Goal: Task Accomplishment & Management: Manage account settings

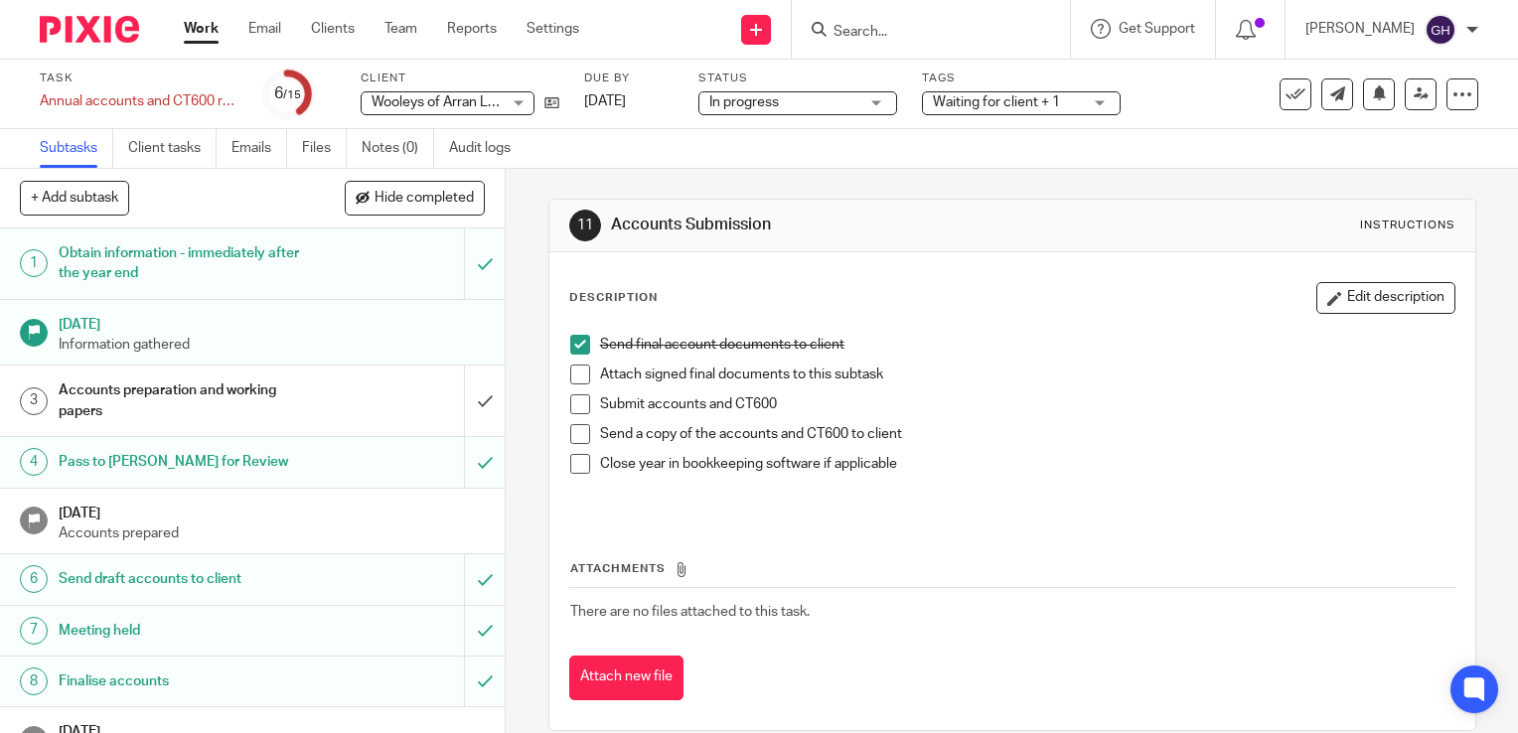
click at [573, 459] on span at bounding box center [580, 464] width 20 height 20
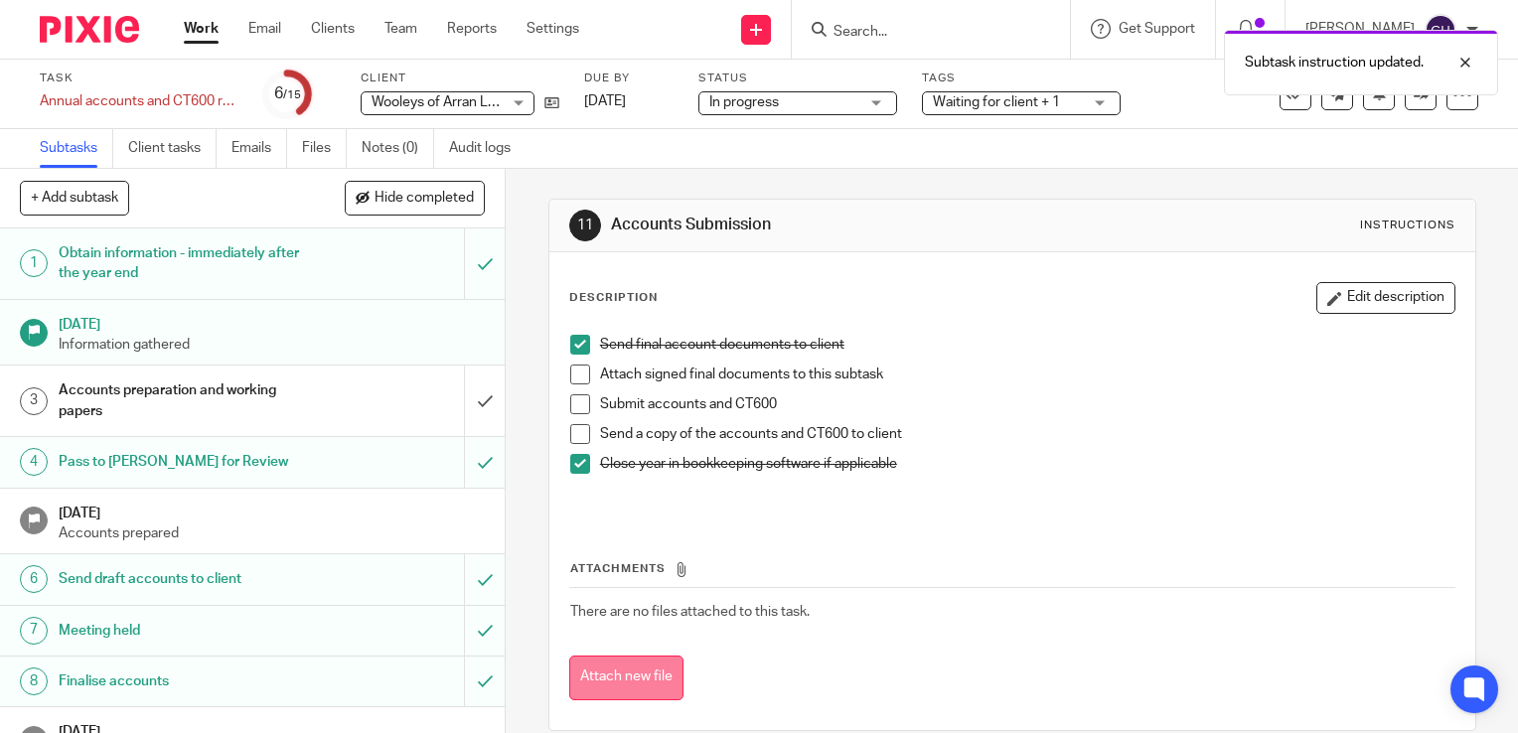
click at [639, 680] on button "Attach new file" at bounding box center [626, 678] width 114 height 45
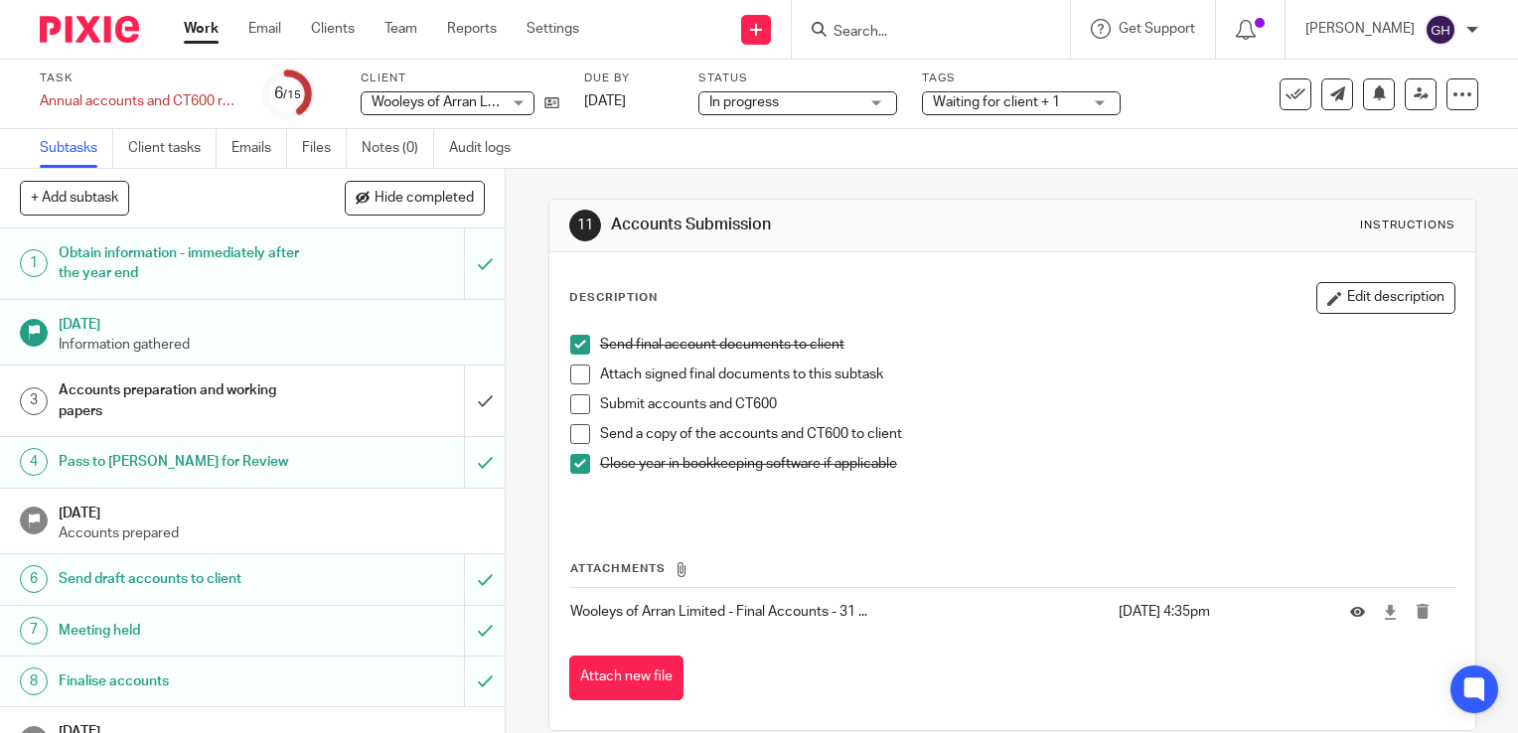
click at [570, 372] on span at bounding box center [580, 375] width 20 height 20
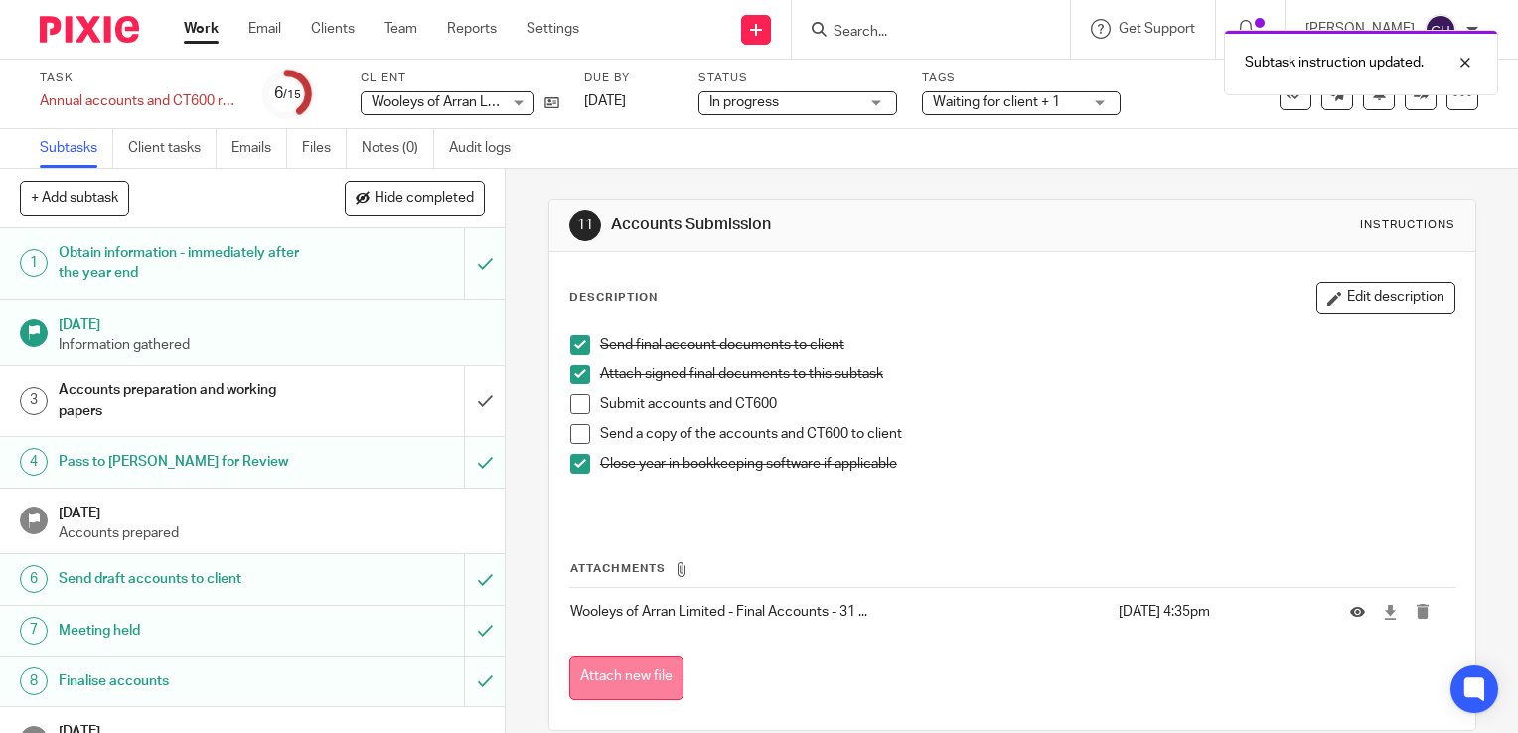
click at [646, 675] on button "Attach new file" at bounding box center [626, 678] width 114 height 45
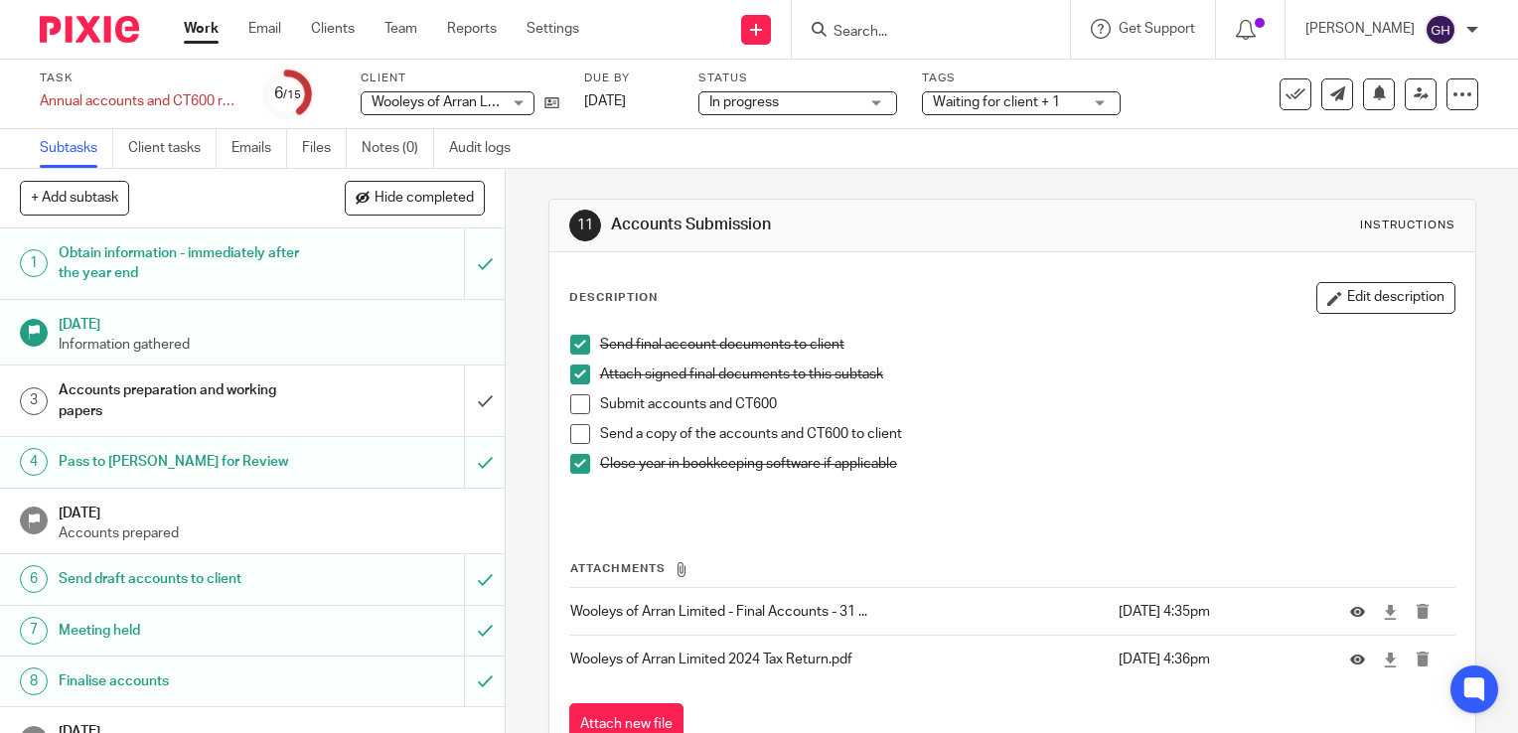
click at [580, 407] on span at bounding box center [580, 405] width 20 height 20
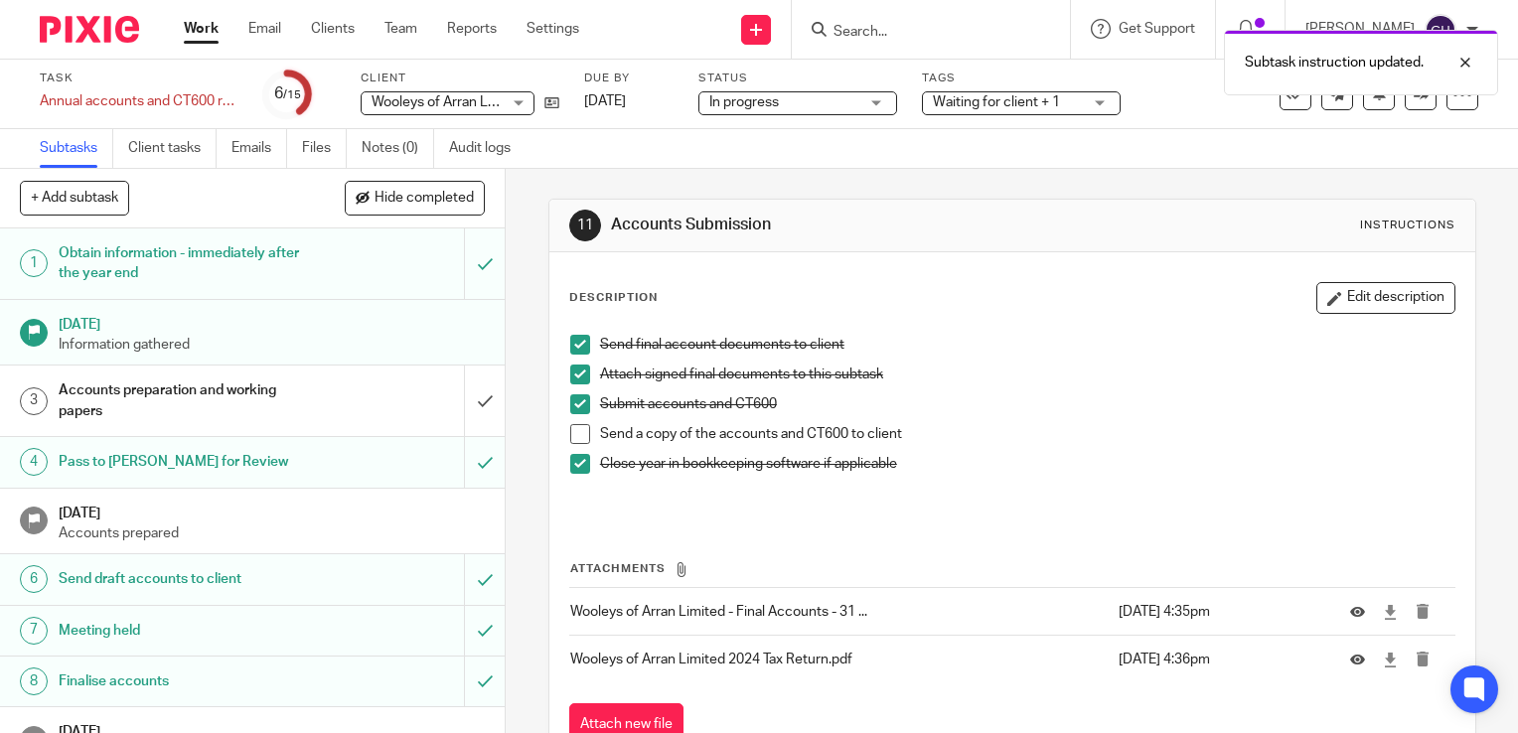
click at [350, 392] on div "Accounts preparation and working papers" at bounding box center [252, 401] width 387 height 51
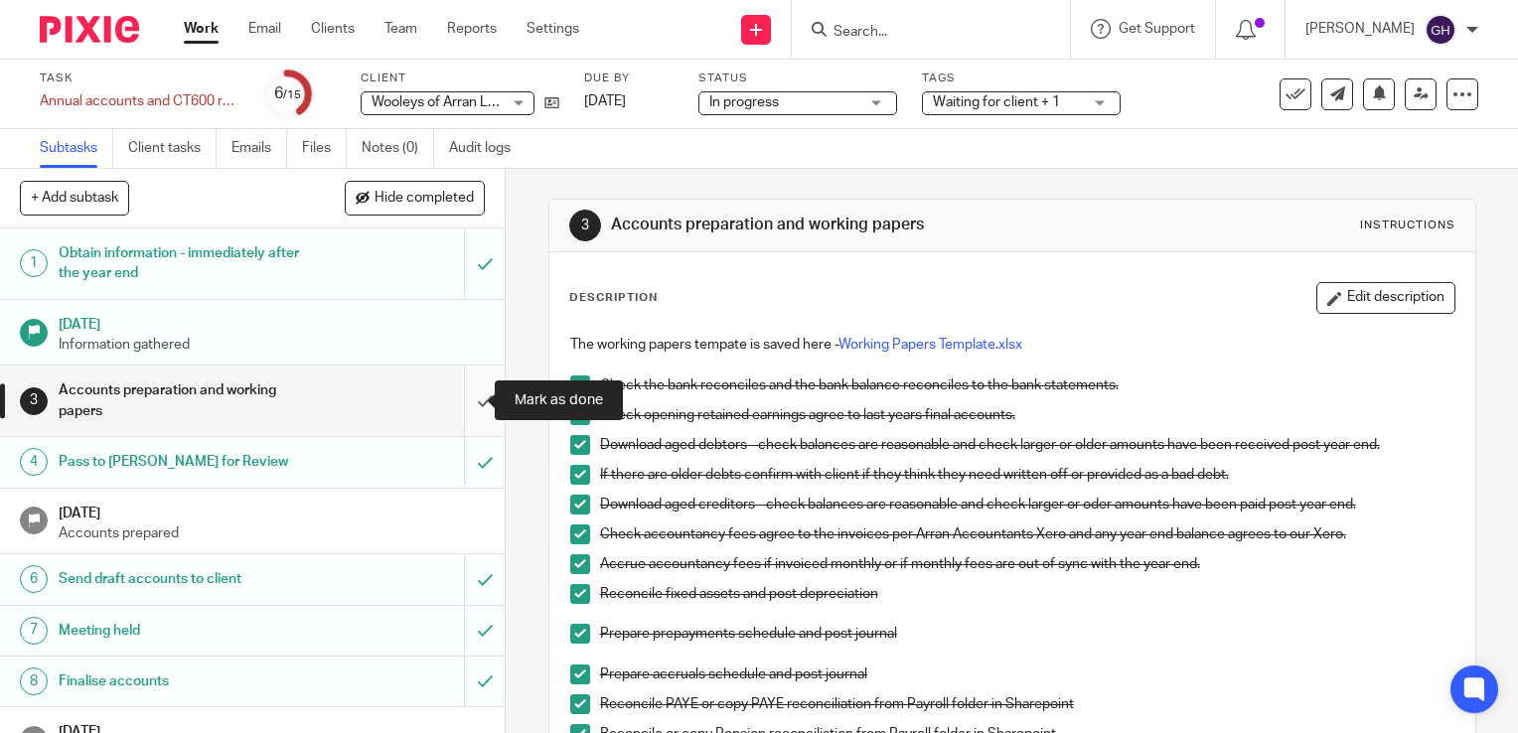
click at [467, 400] on input "submit" at bounding box center [252, 401] width 505 height 71
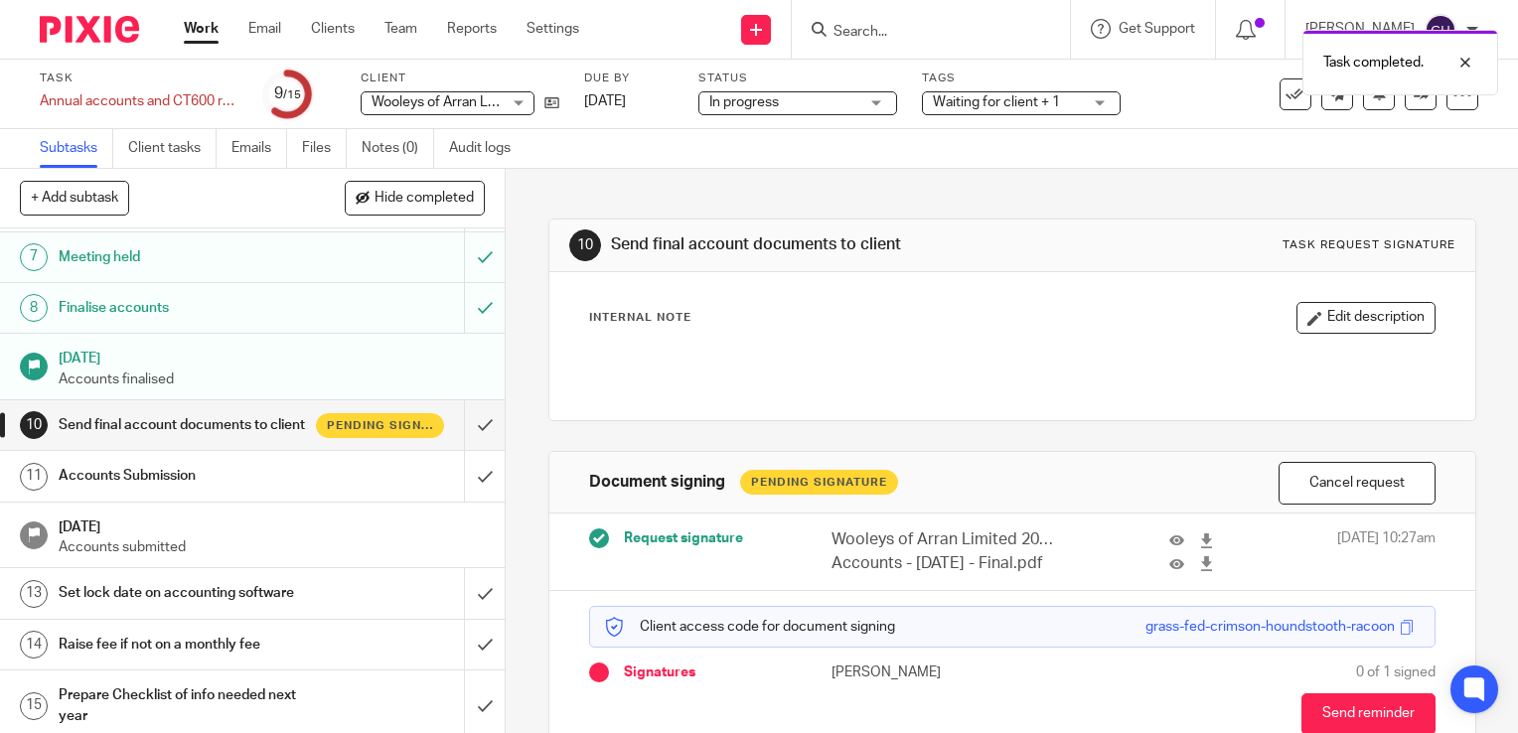
scroll to position [398, 0]
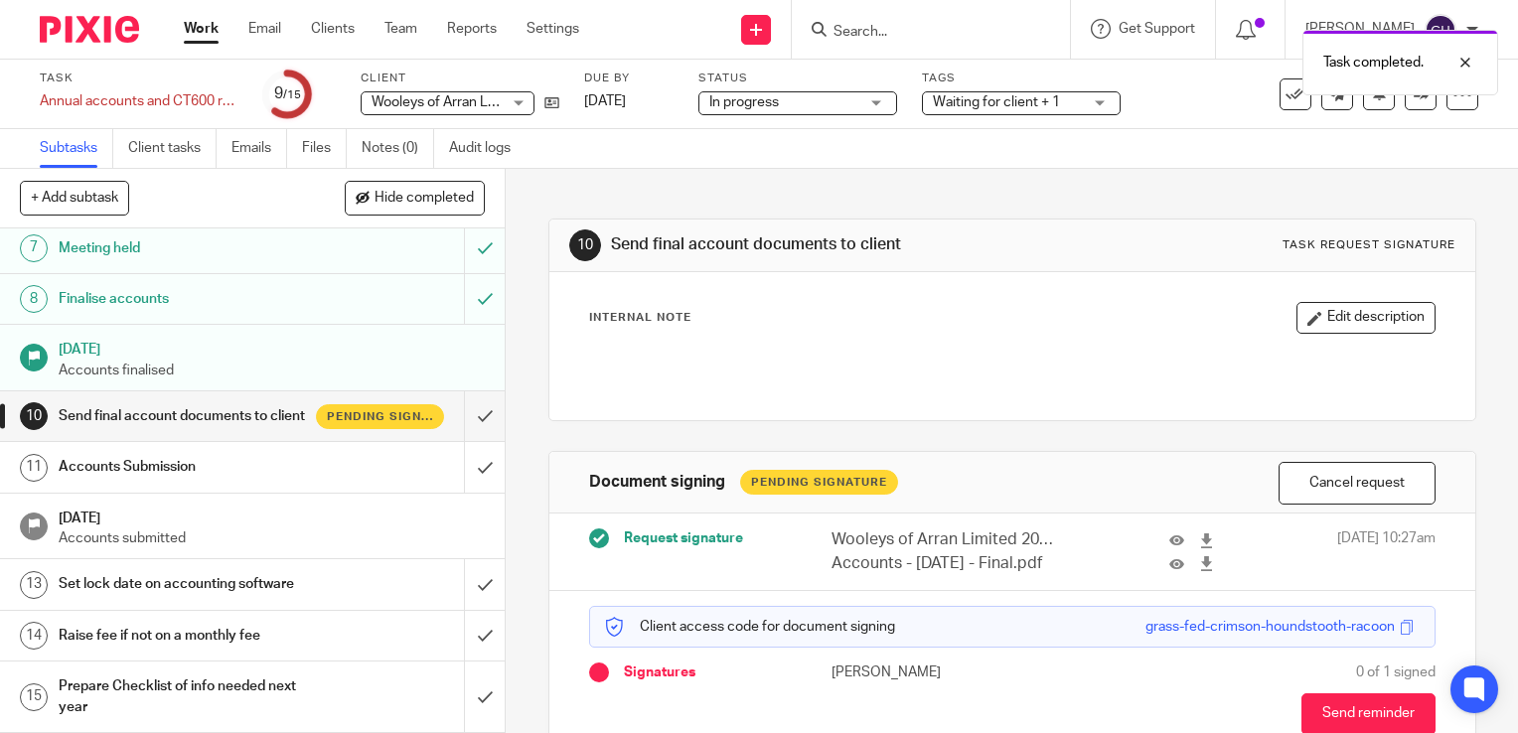
click at [360, 467] on div "Accounts Submission" at bounding box center [252, 467] width 387 height 30
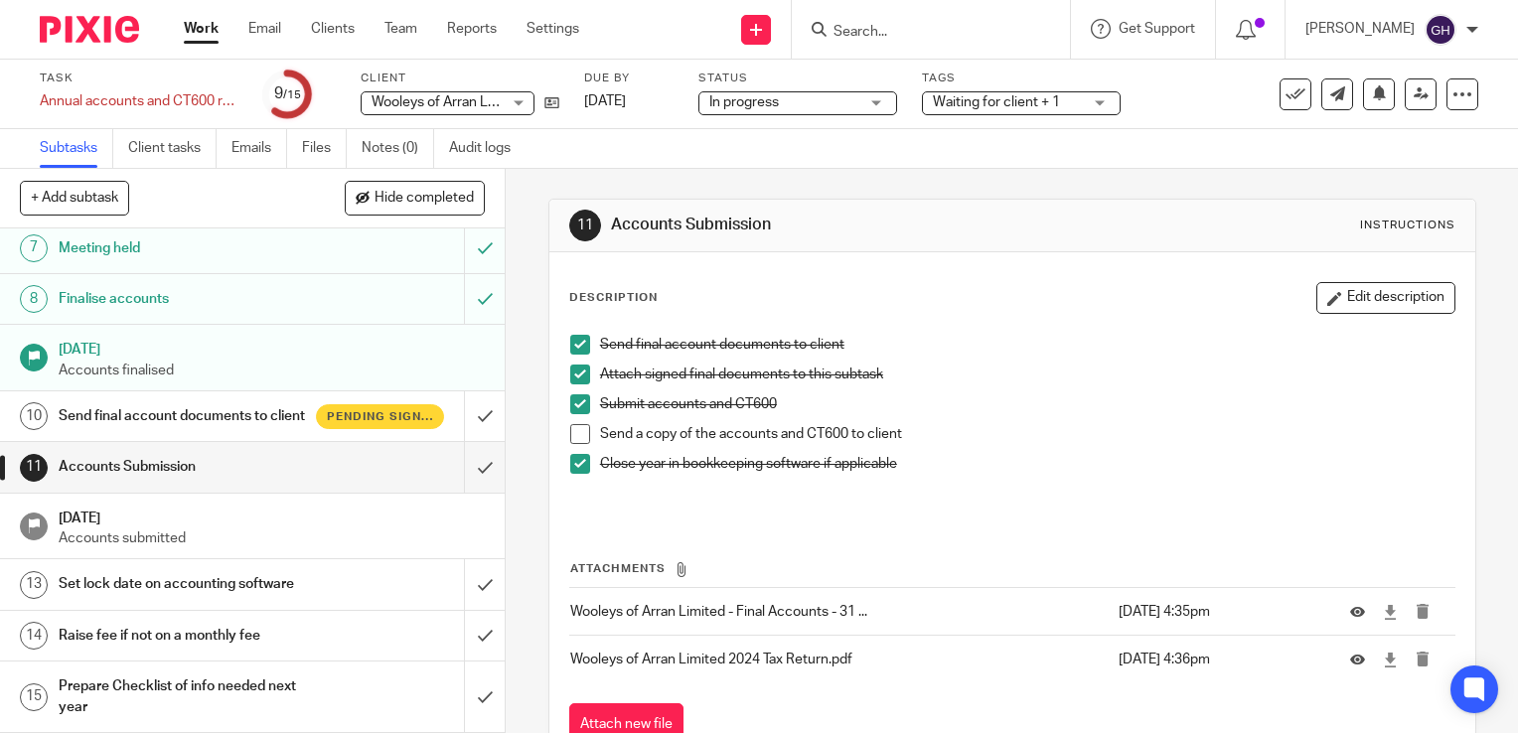
scroll to position [398, 0]
click at [463, 471] on input "submit" at bounding box center [252, 467] width 505 height 50
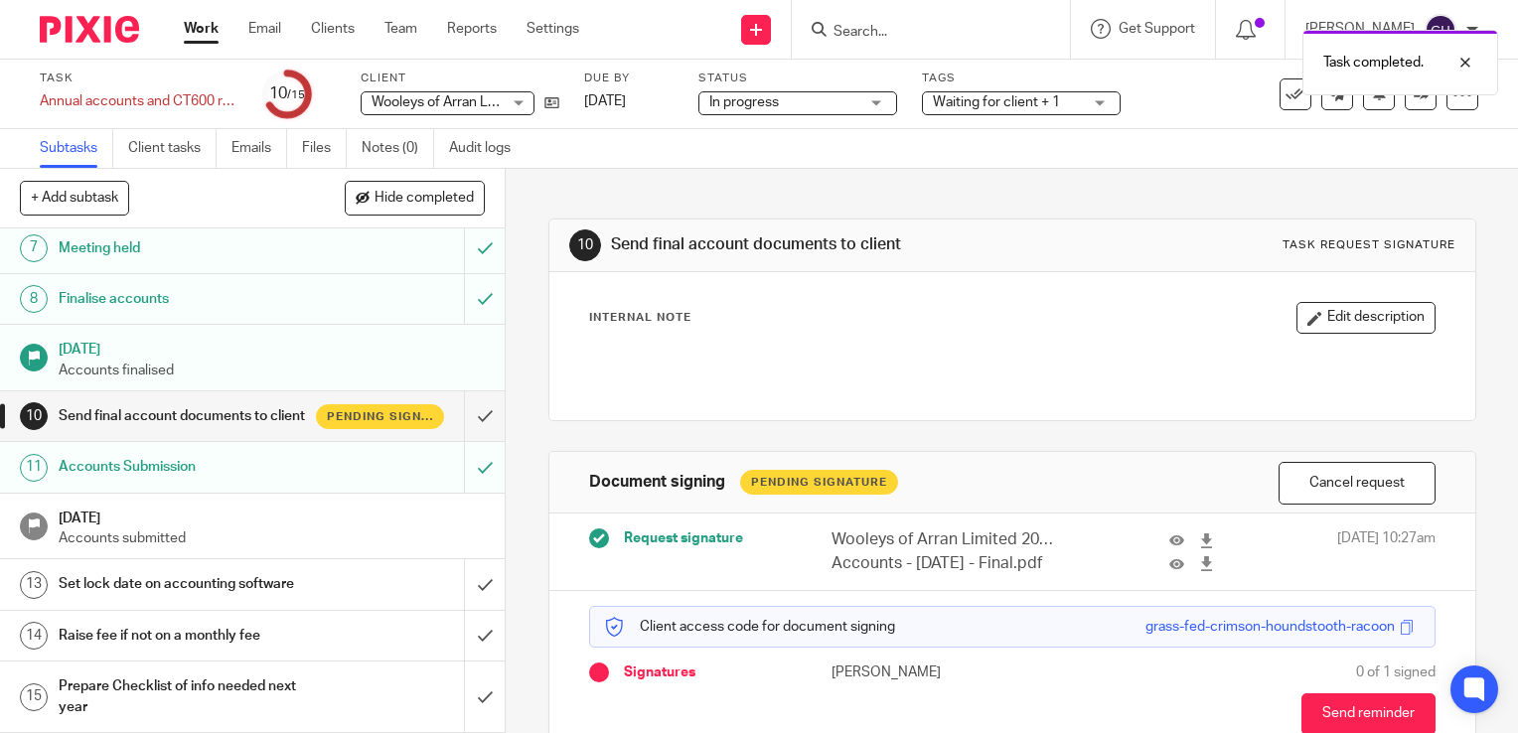
scroll to position [398, 0]
click at [380, 580] on div "Set lock date on accounting software" at bounding box center [252, 584] width 387 height 30
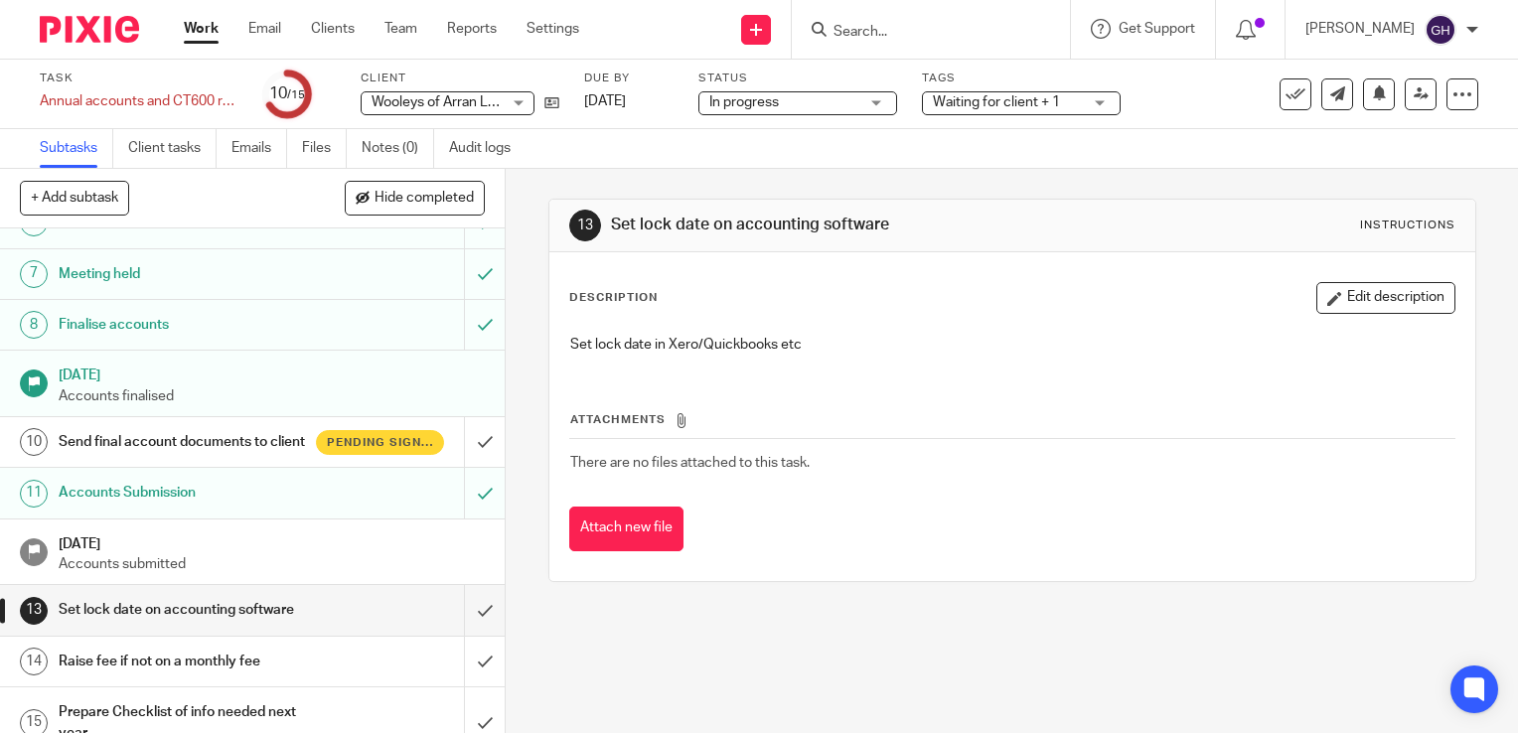
scroll to position [398, 0]
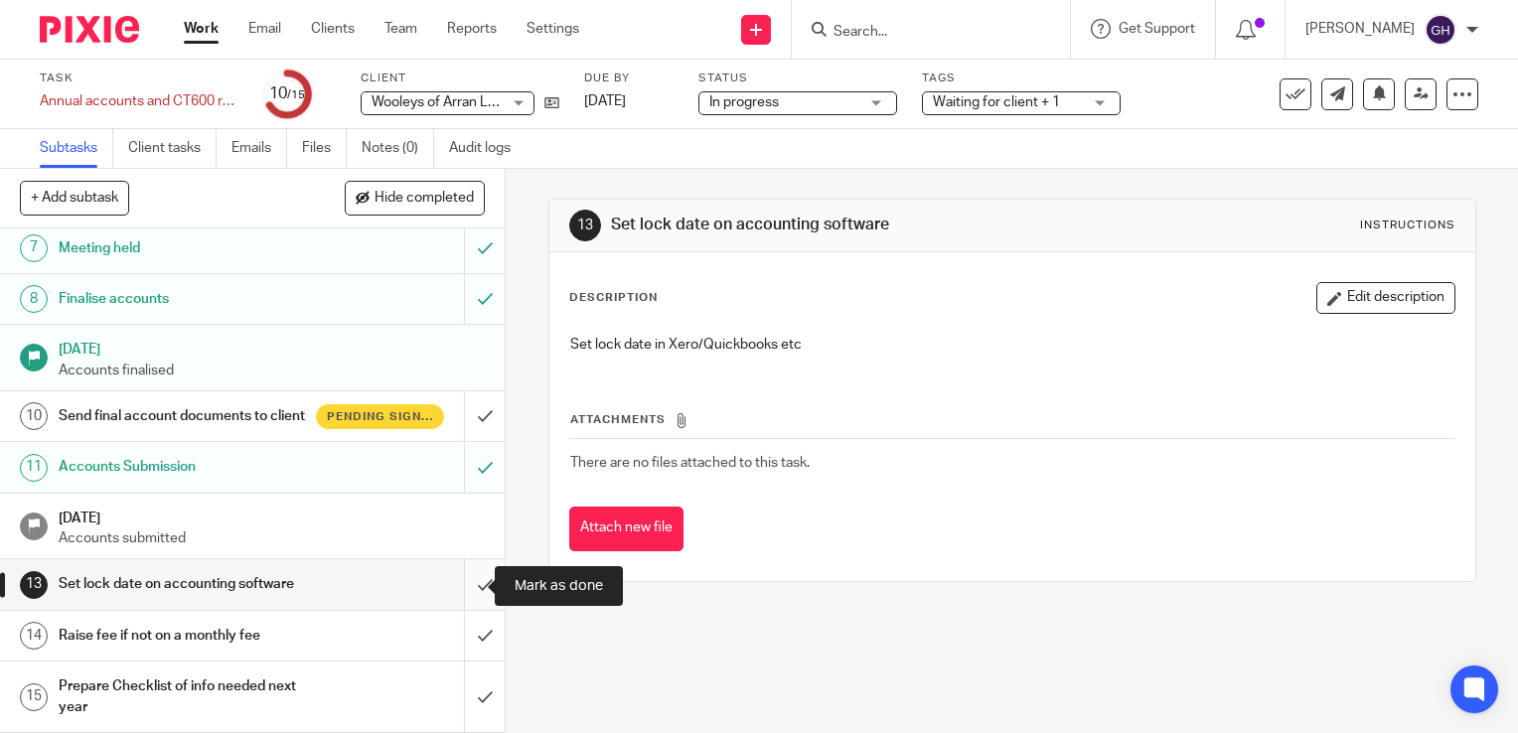
click at [462, 584] on input "submit" at bounding box center [252, 584] width 505 height 50
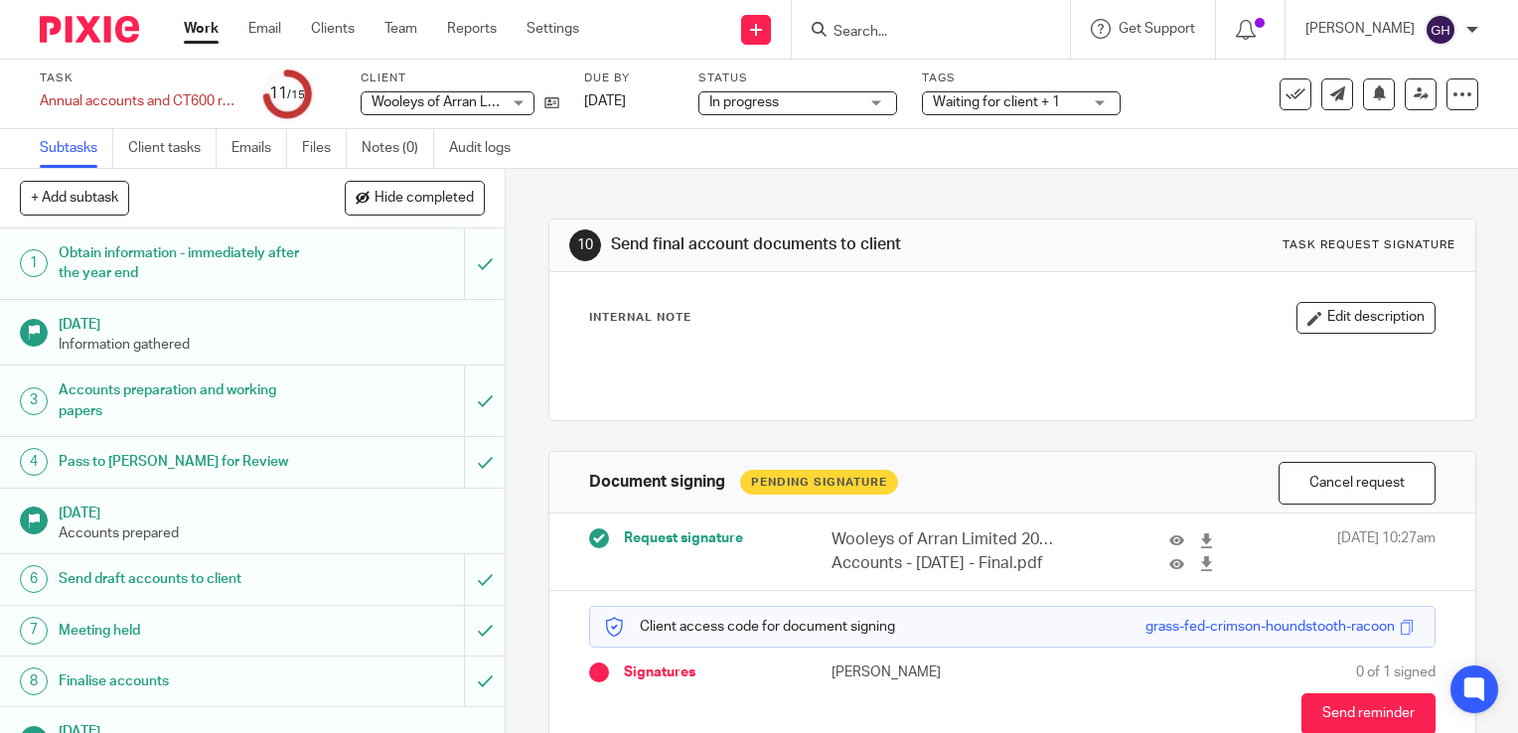
scroll to position [398, 0]
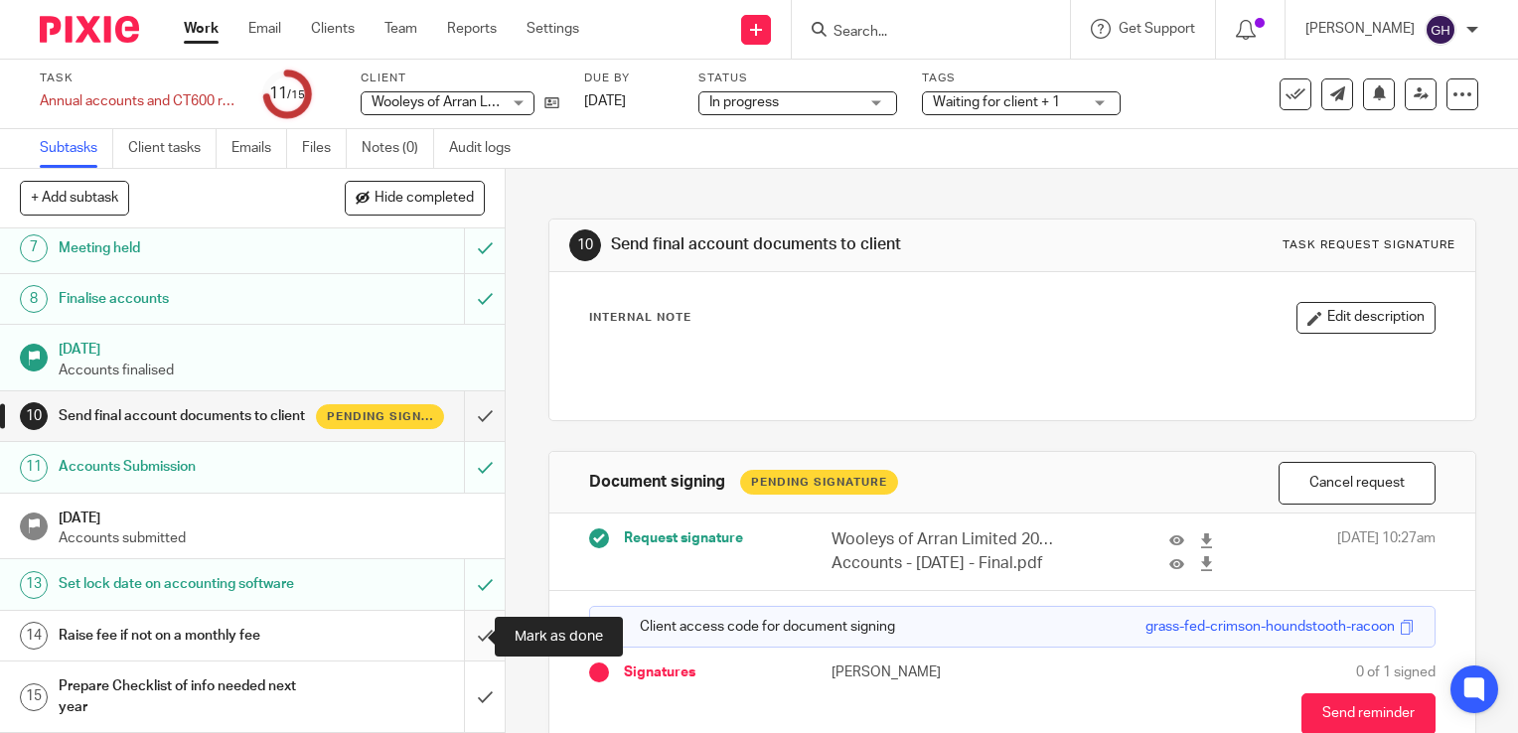
click at [462, 638] on input "submit" at bounding box center [252, 636] width 505 height 50
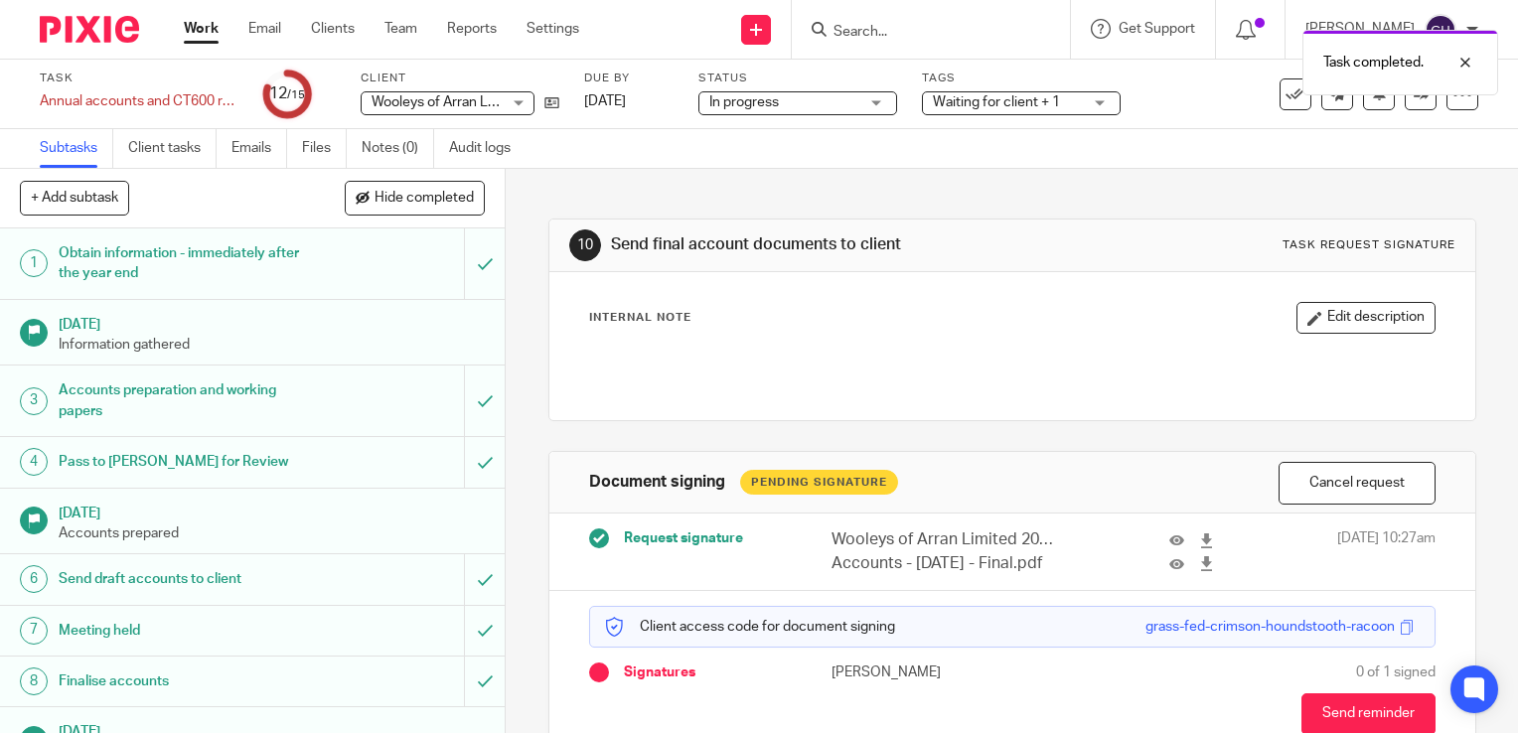
scroll to position [398, 0]
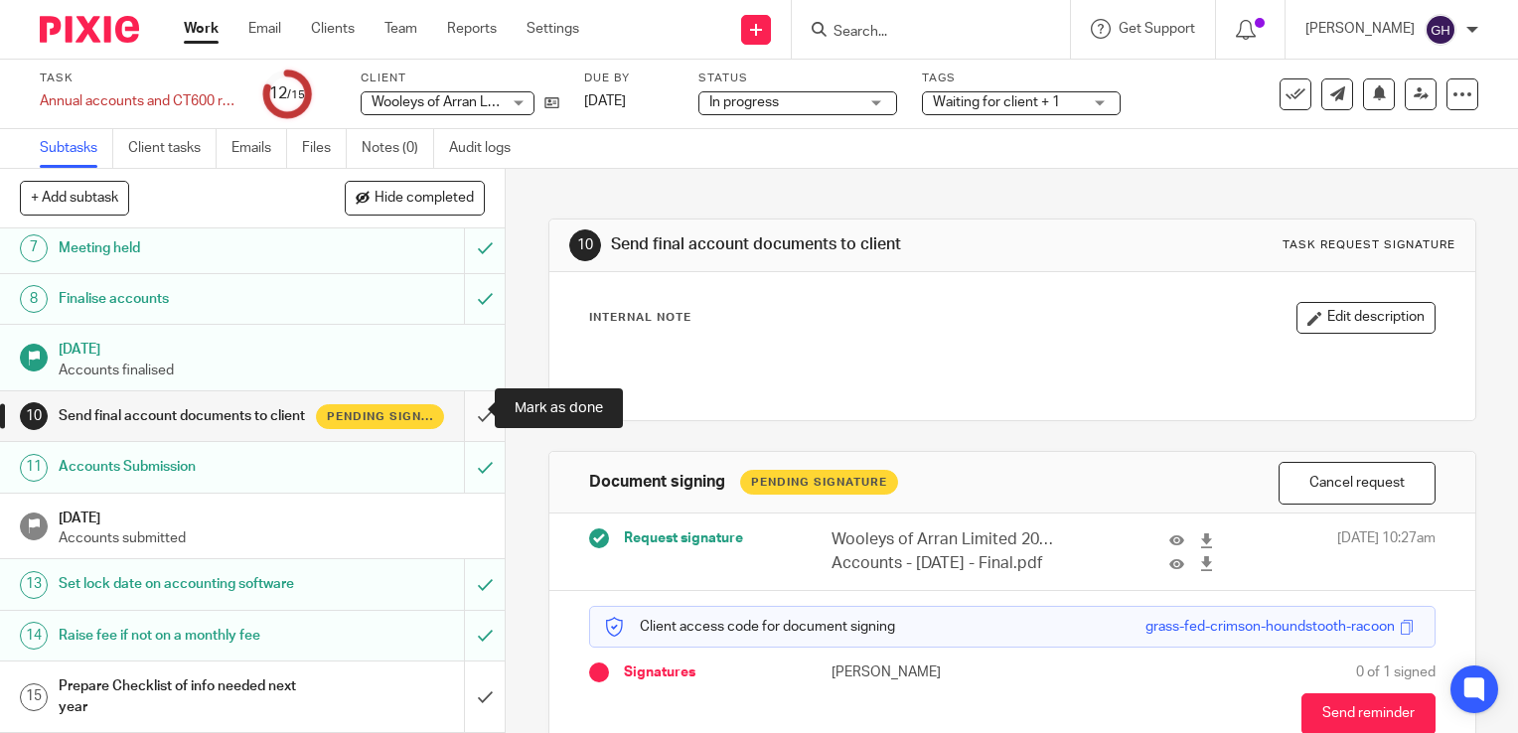
click at [464, 413] on input "submit" at bounding box center [252, 417] width 505 height 50
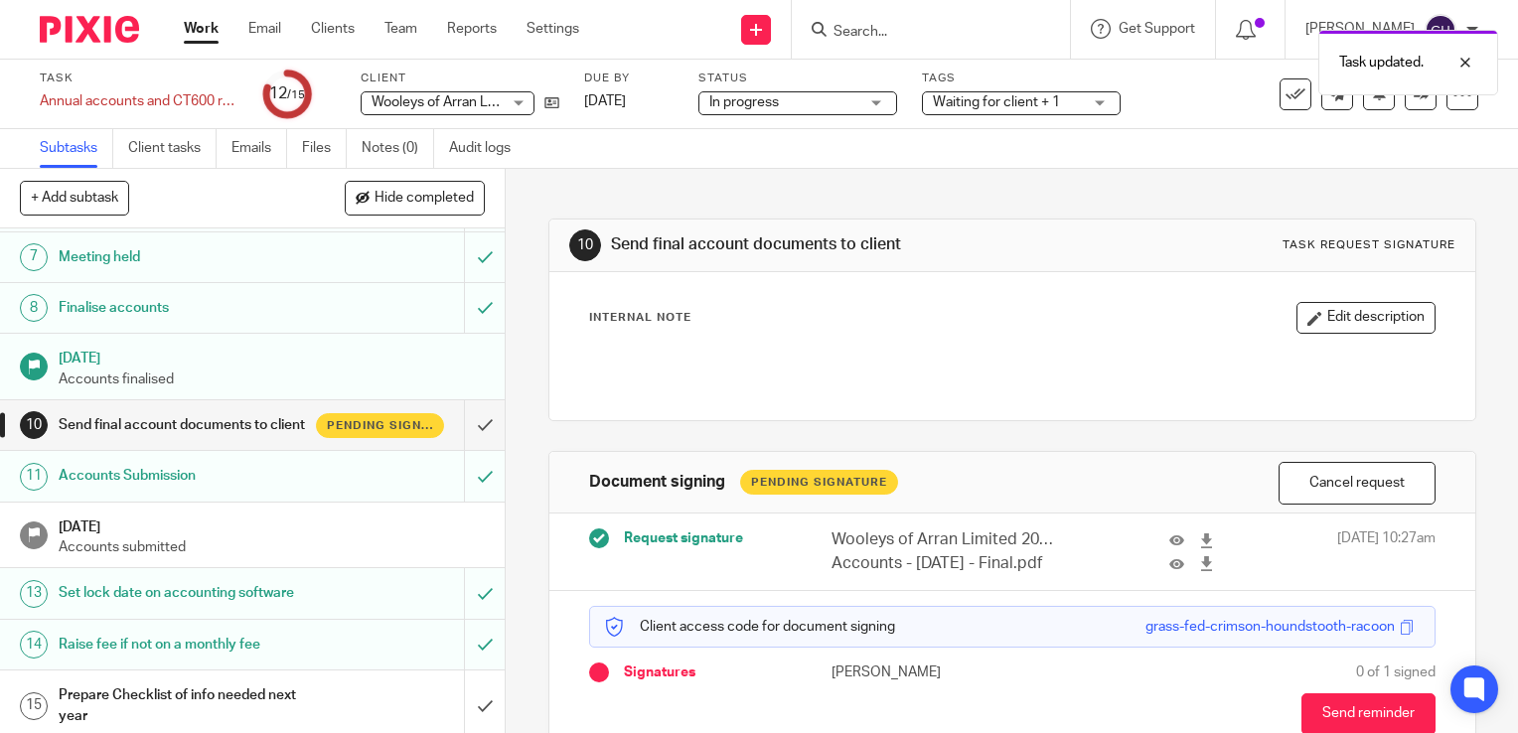
scroll to position [380, 0]
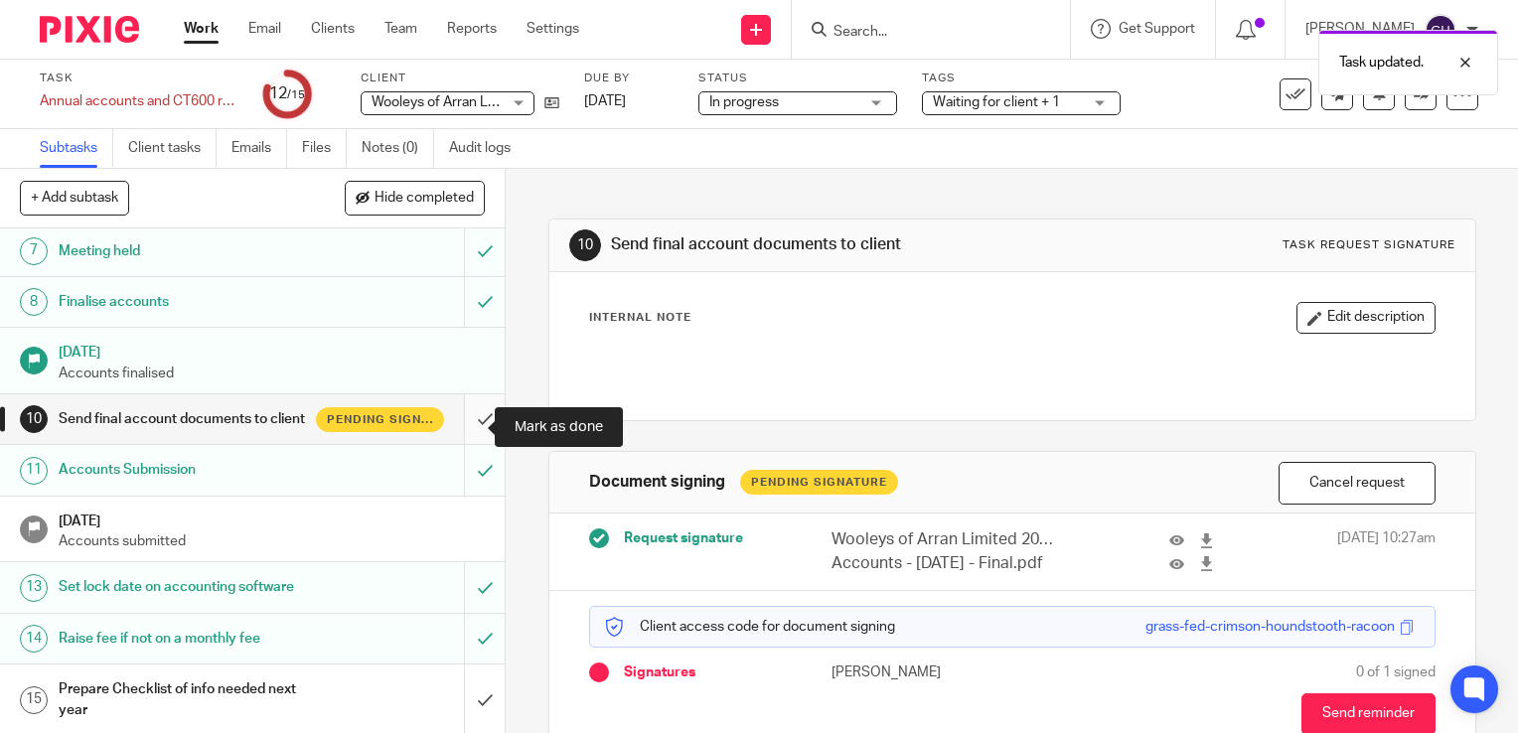
click at [471, 439] on input "submit" at bounding box center [252, 420] width 505 height 50
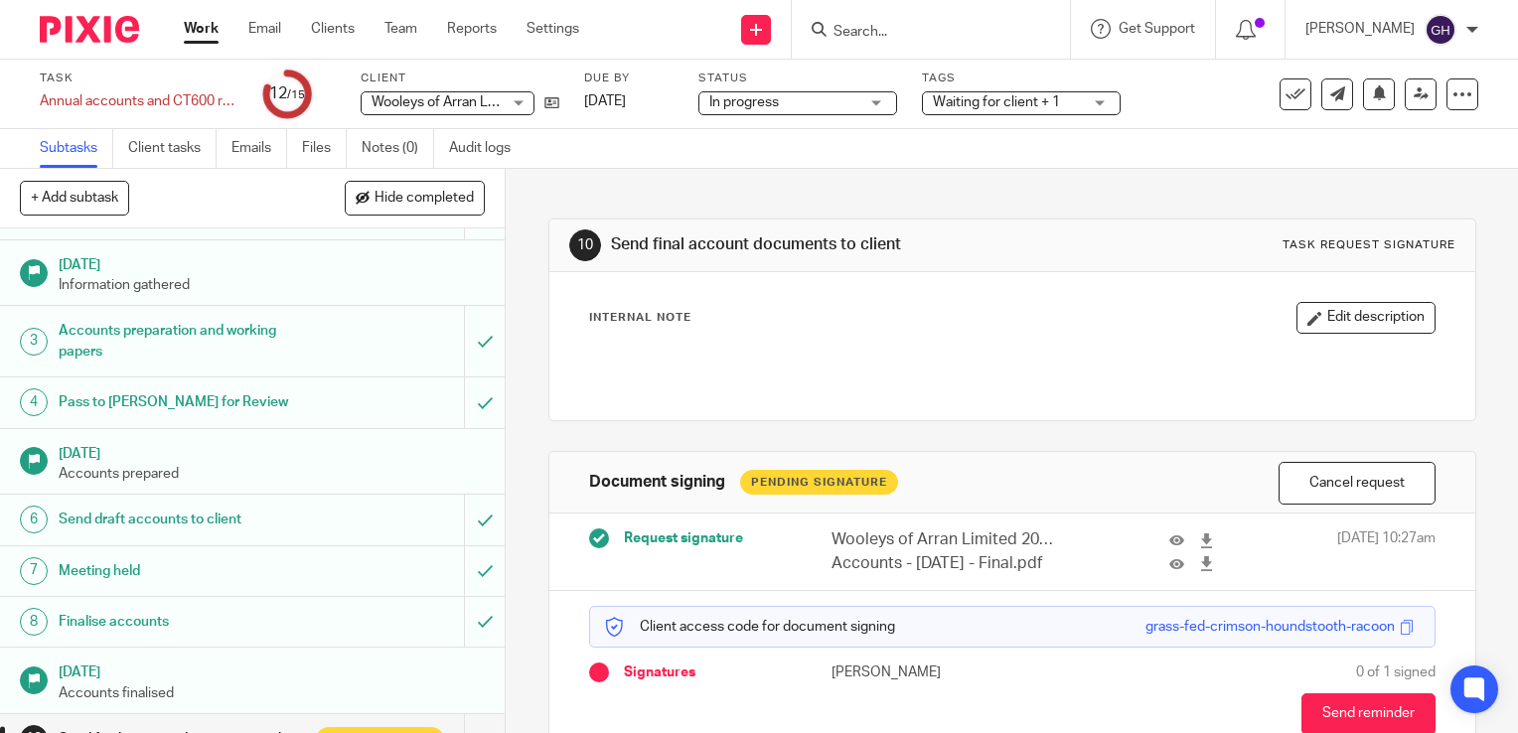
scroll to position [56, 0]
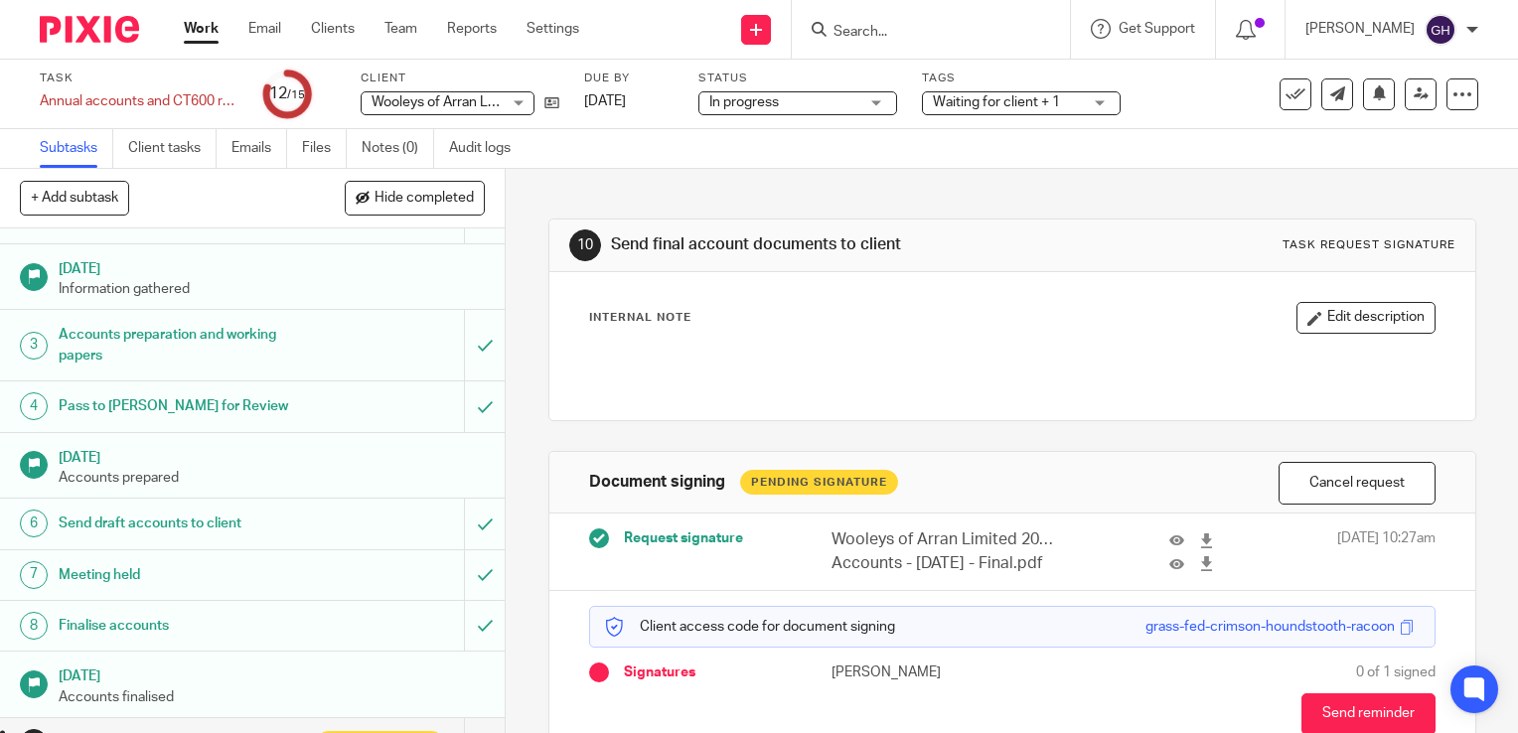
click at [207, 39] on link "Work" at bounding box center [201, 29] width 35 height 20
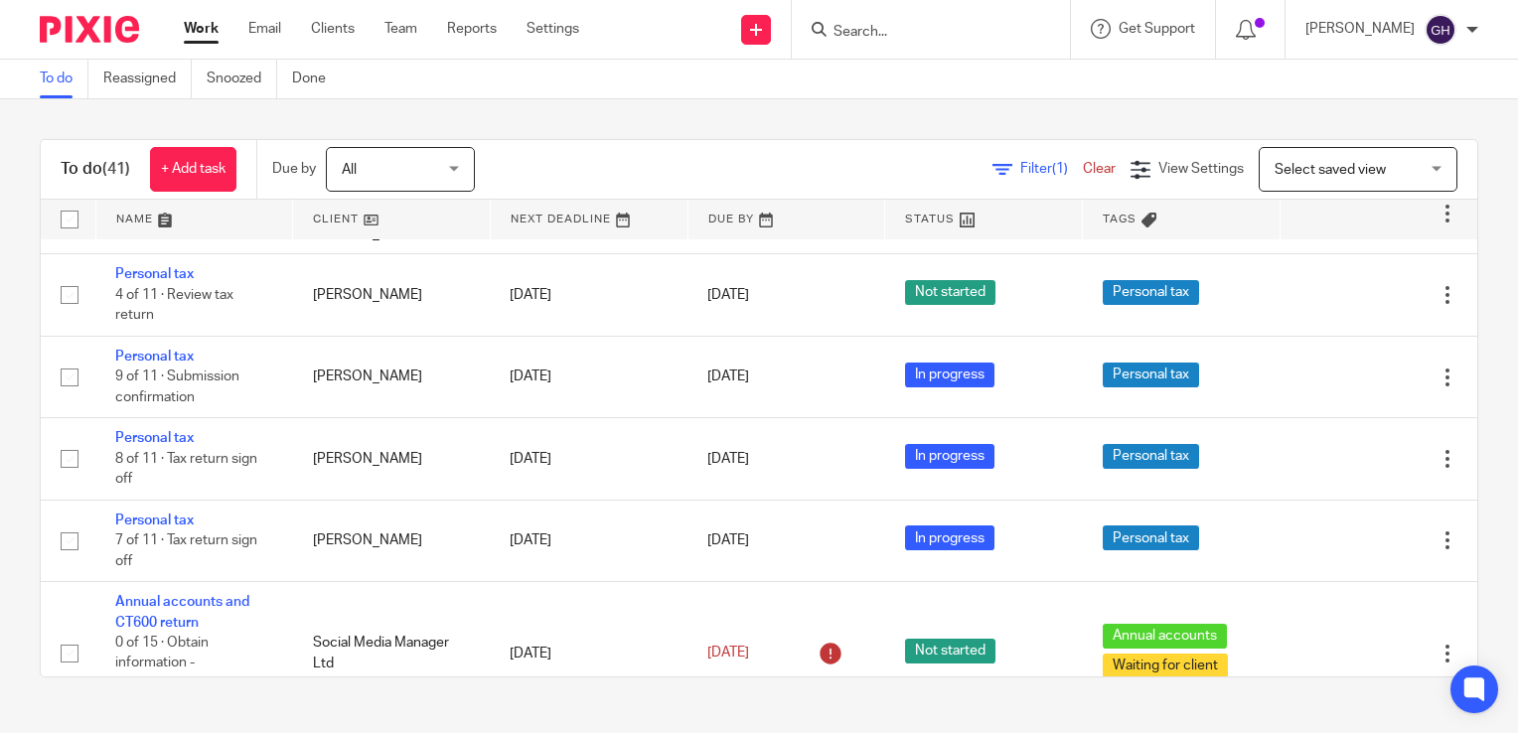
scroll to position [3044, 0]
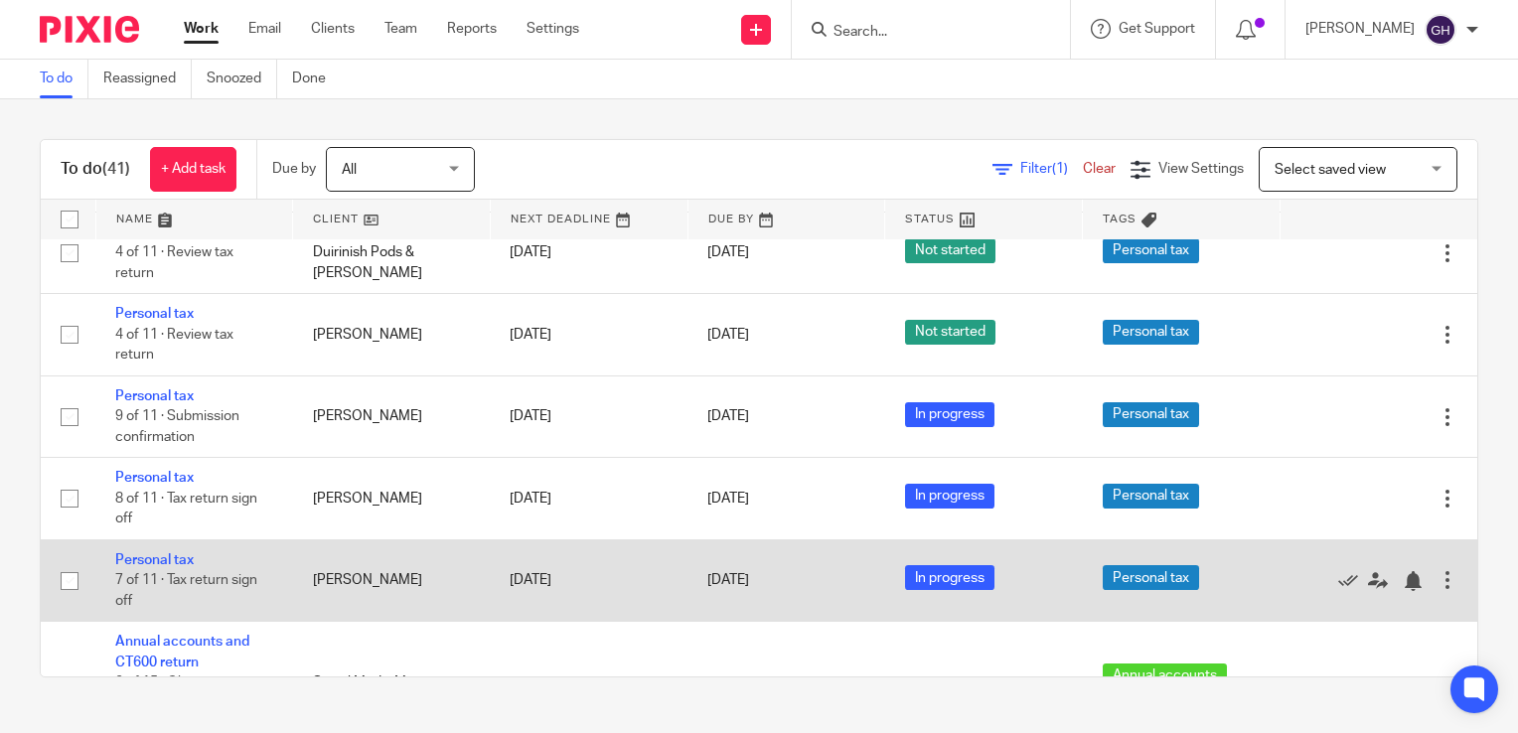
click at [296, 621] on td "[PERSON_NAME]" at bounding box center [392, 580] width 198 height 81
click at [151, 567] on link "Personal tax" at bounding box center [154, 561] width 79 height 14
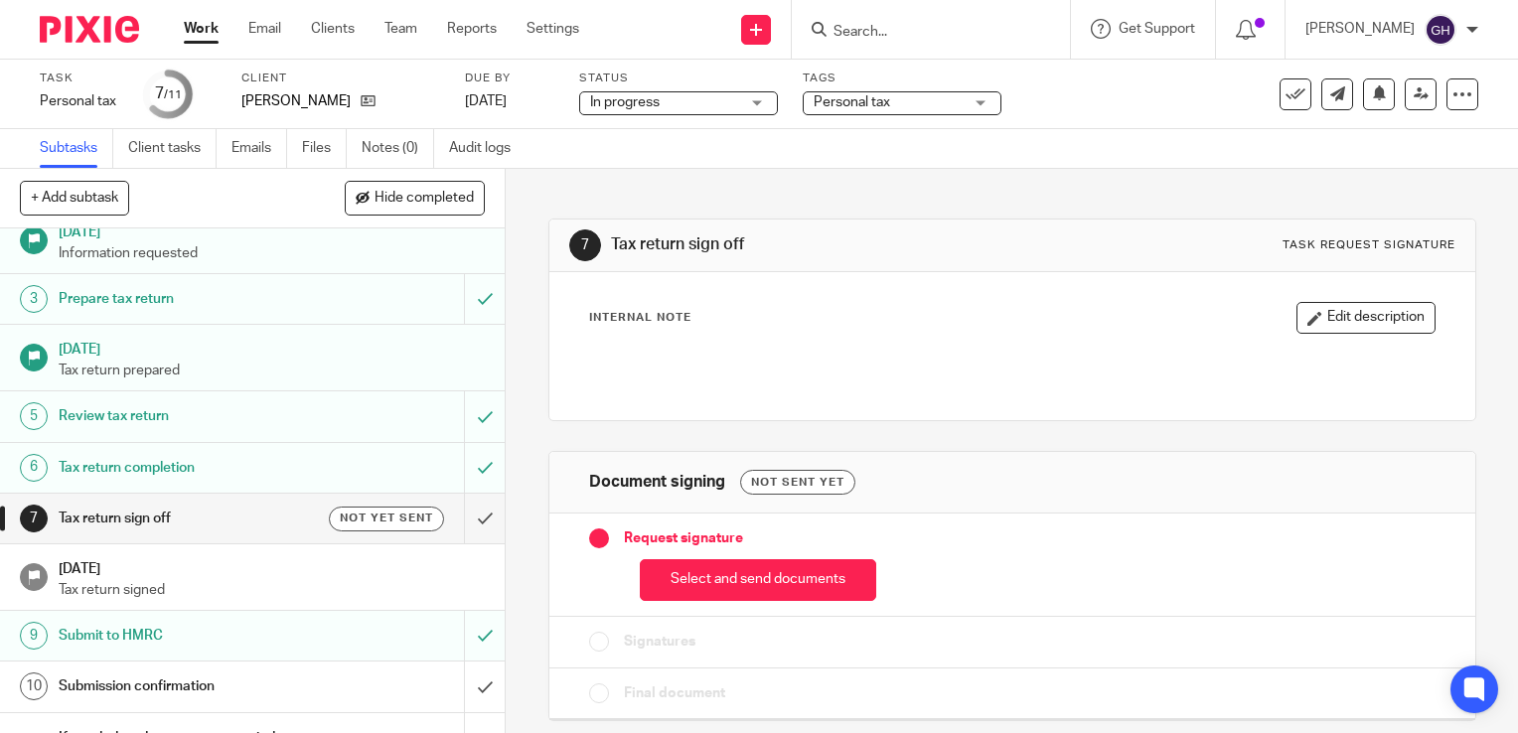
scroll to position [119, 0]
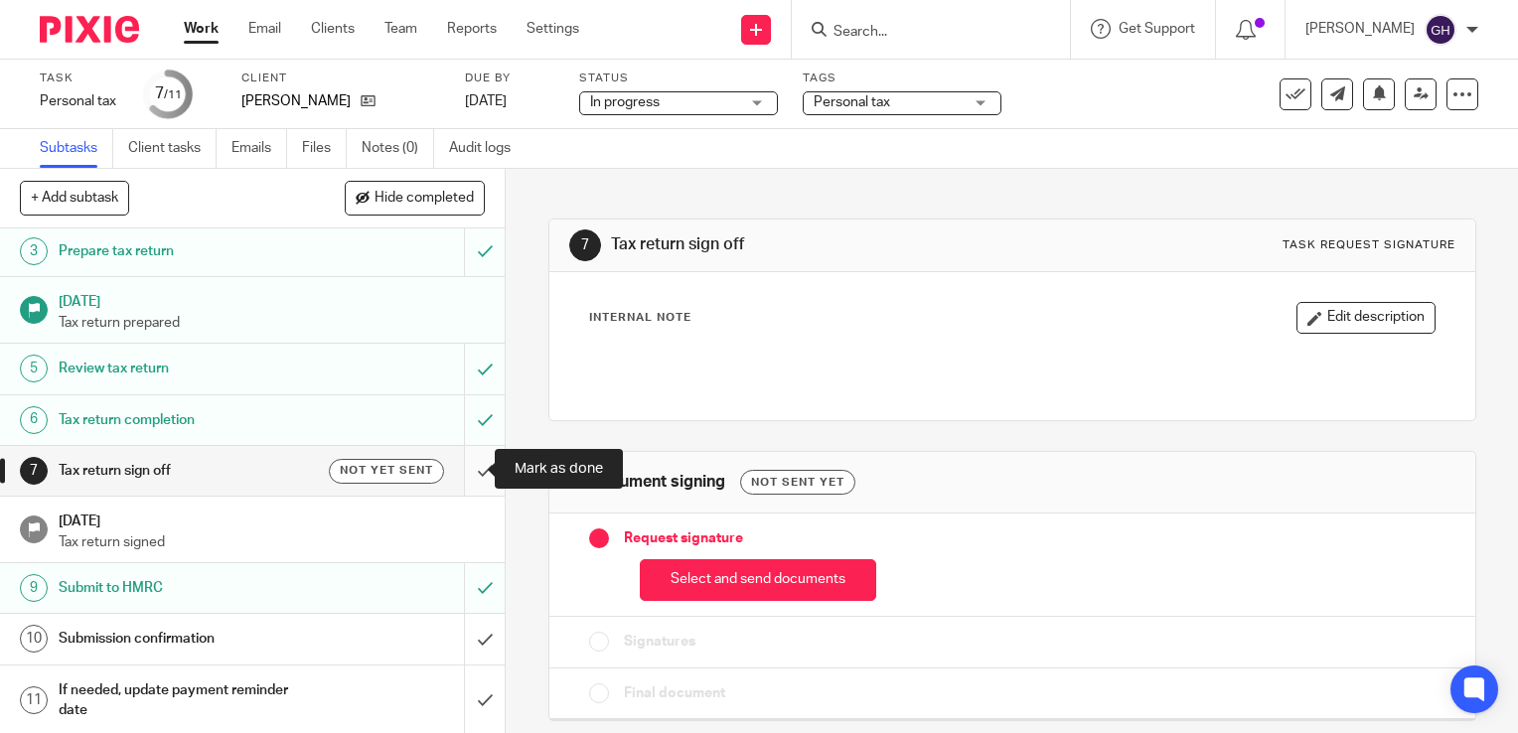
click at [463, 471] on input "submit" at bounding box center [252, 471] width 505 height 50
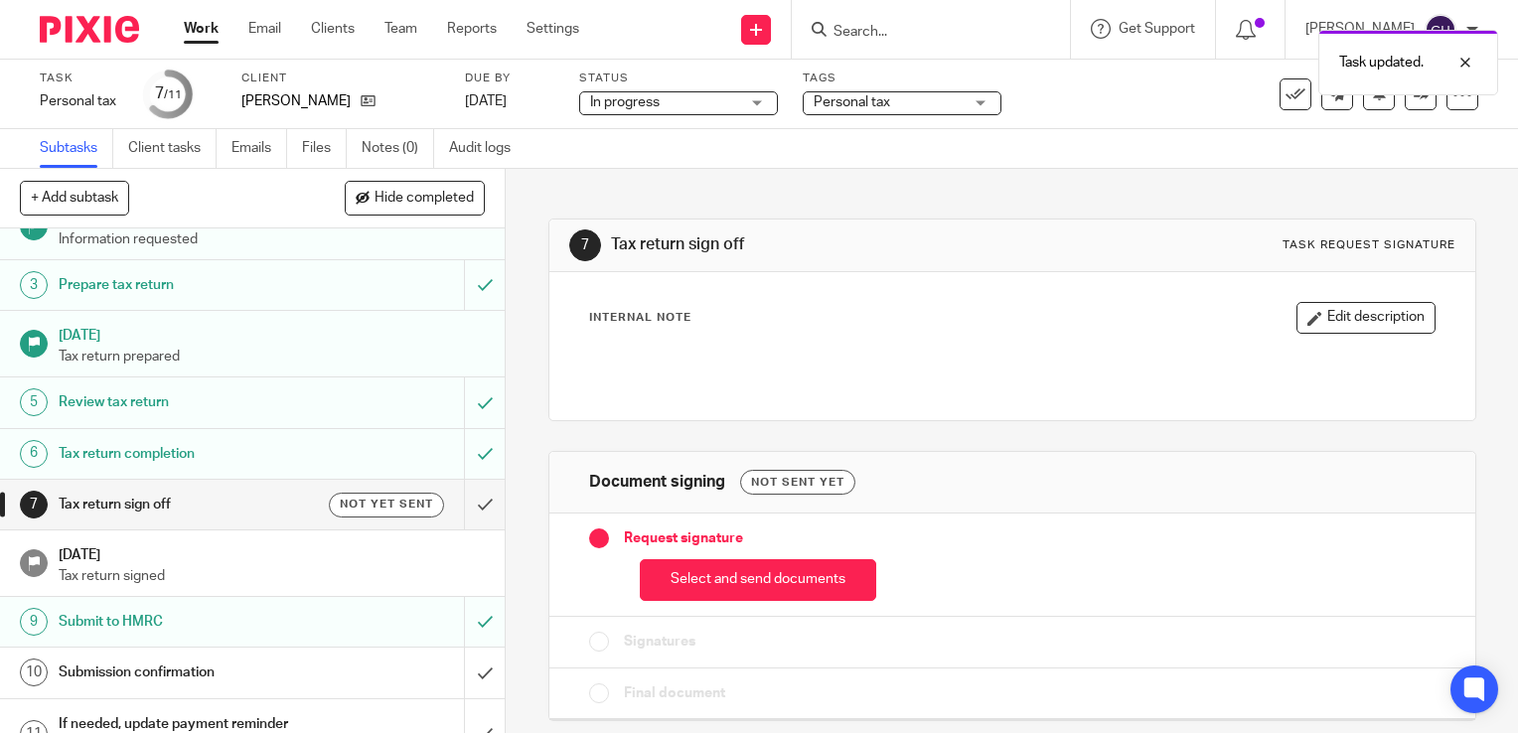
scroll to position [119, 0]
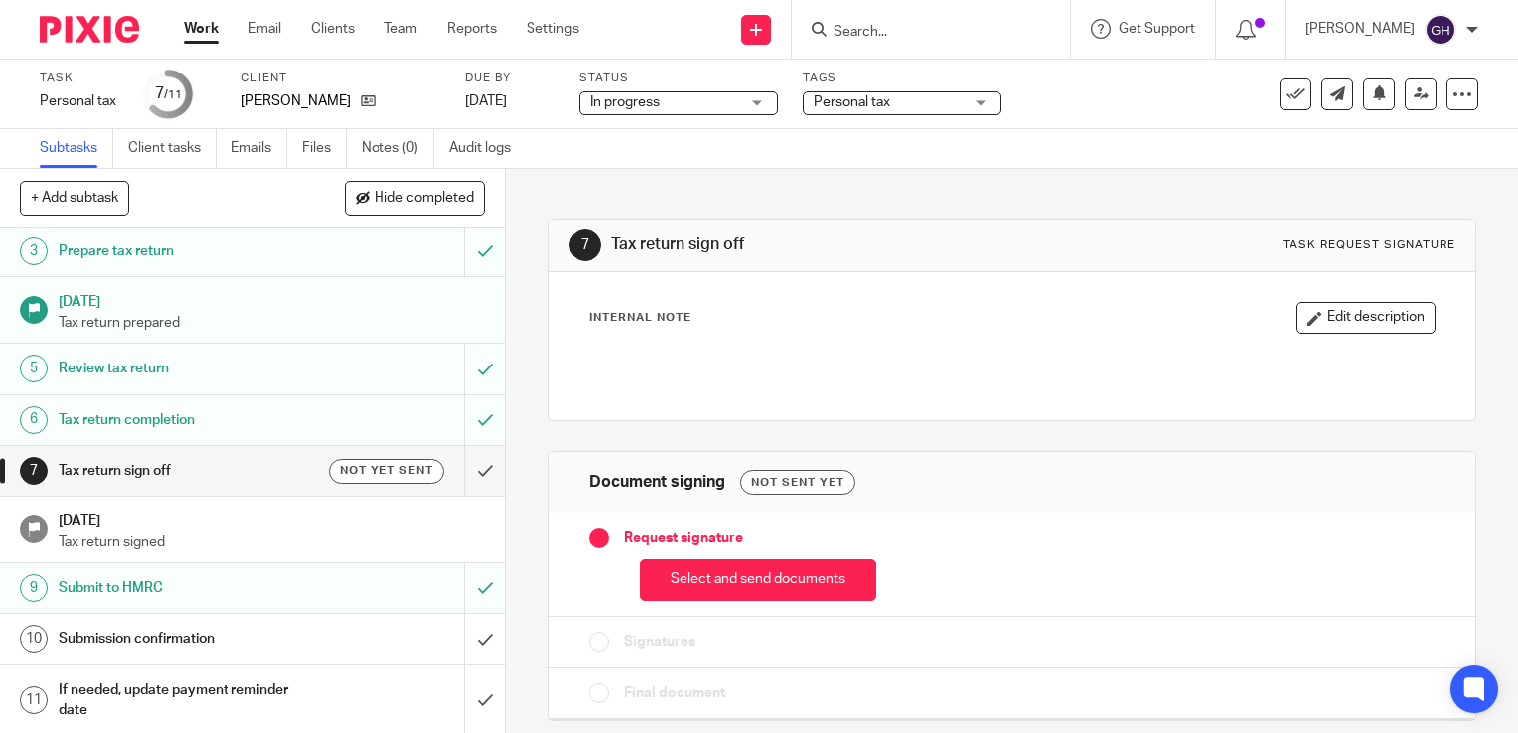
click at [207, 33] on link "Work" at bounding box center [201, 29] width 35 height 20
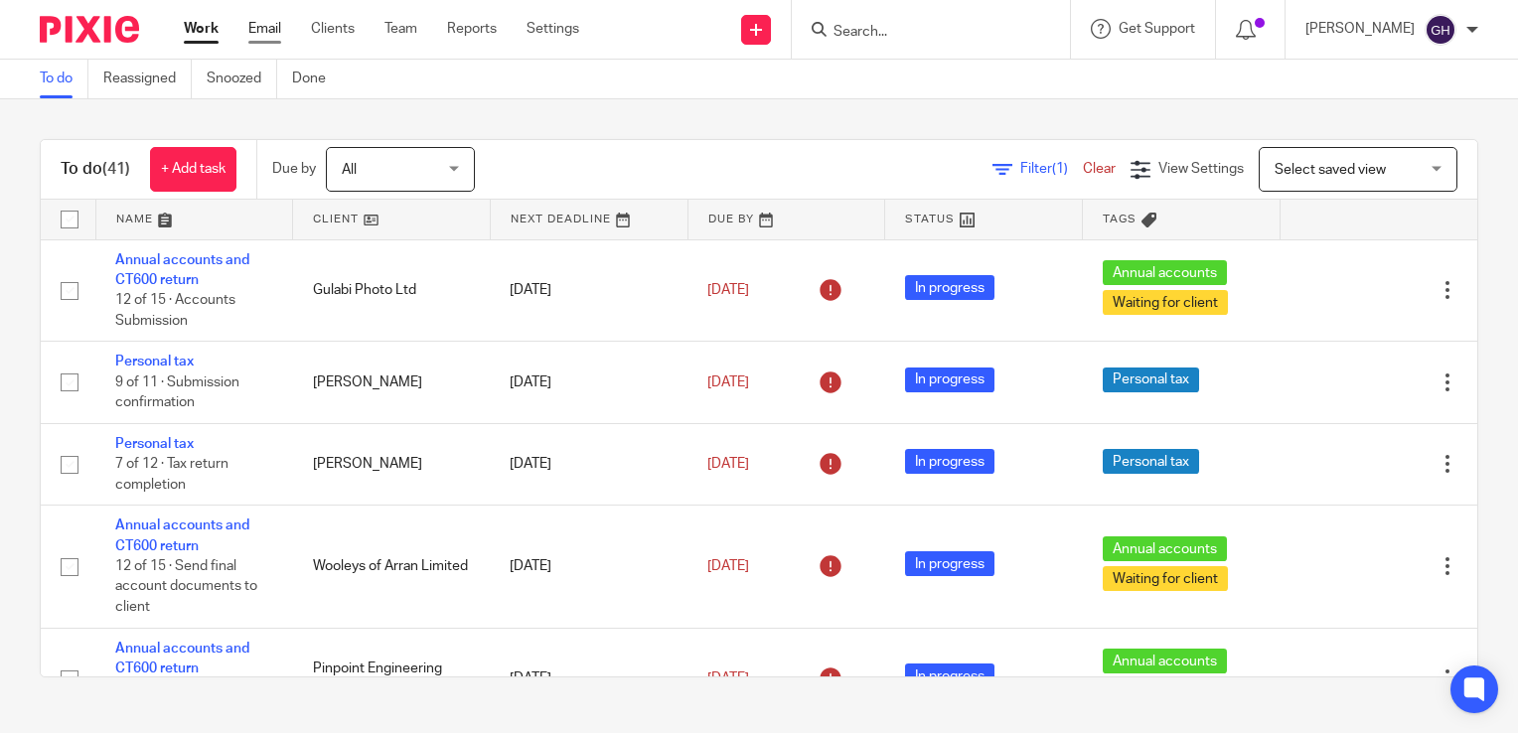
click at [280, 26] on link "Email" at bounding box center [264, 29] width 33 height 20
